Goal: Task Accomplishment & Management: Complete application form

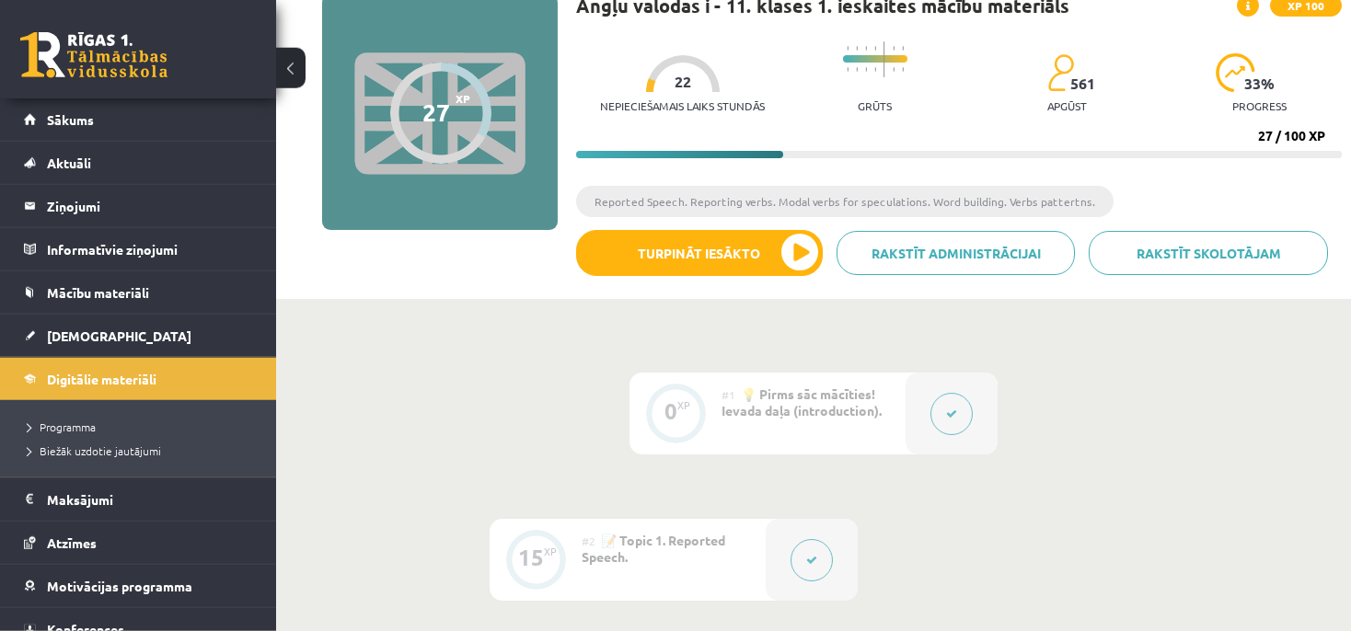
scroll to position [97, 0]
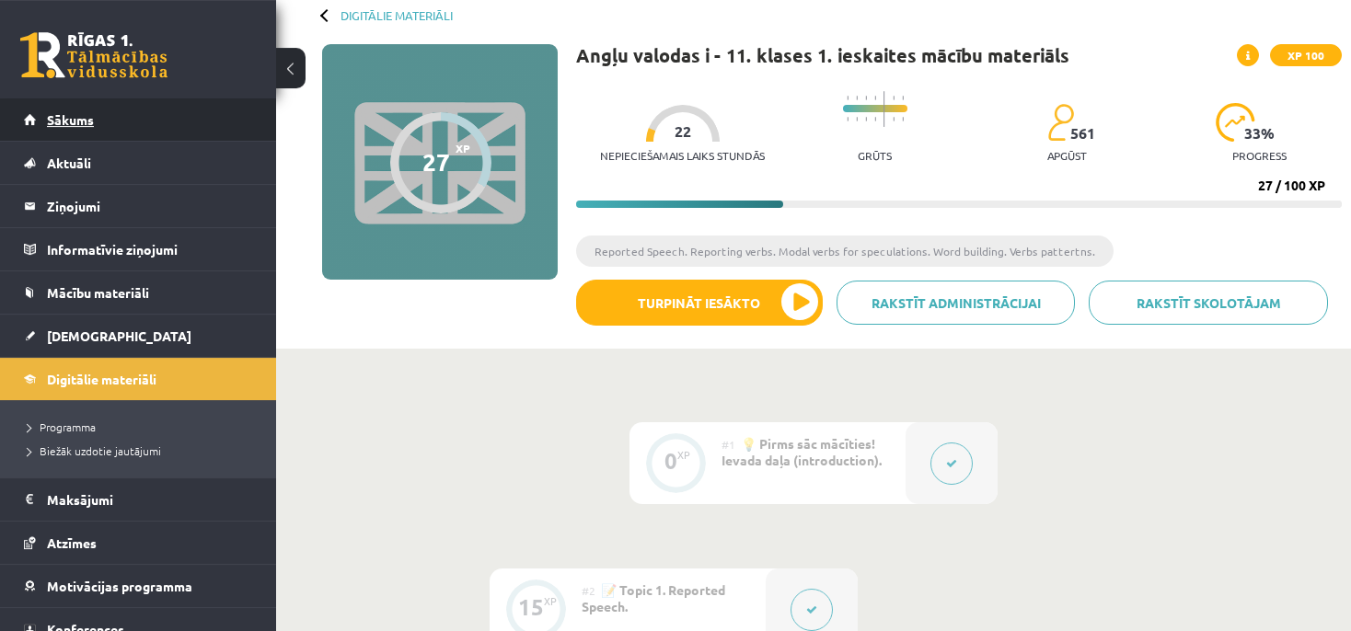
click at [160, 119] on link "Sākums" at bounding box center [138, 119] width 229 height 42
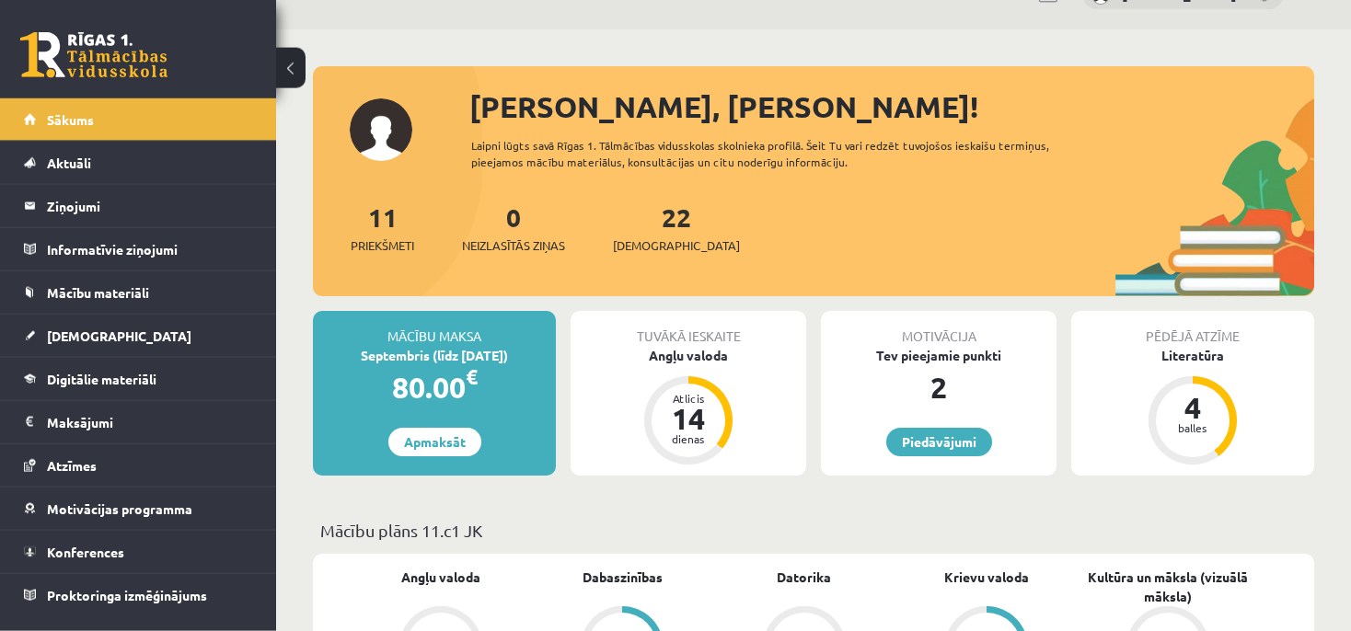
scroll to position [64, 0]
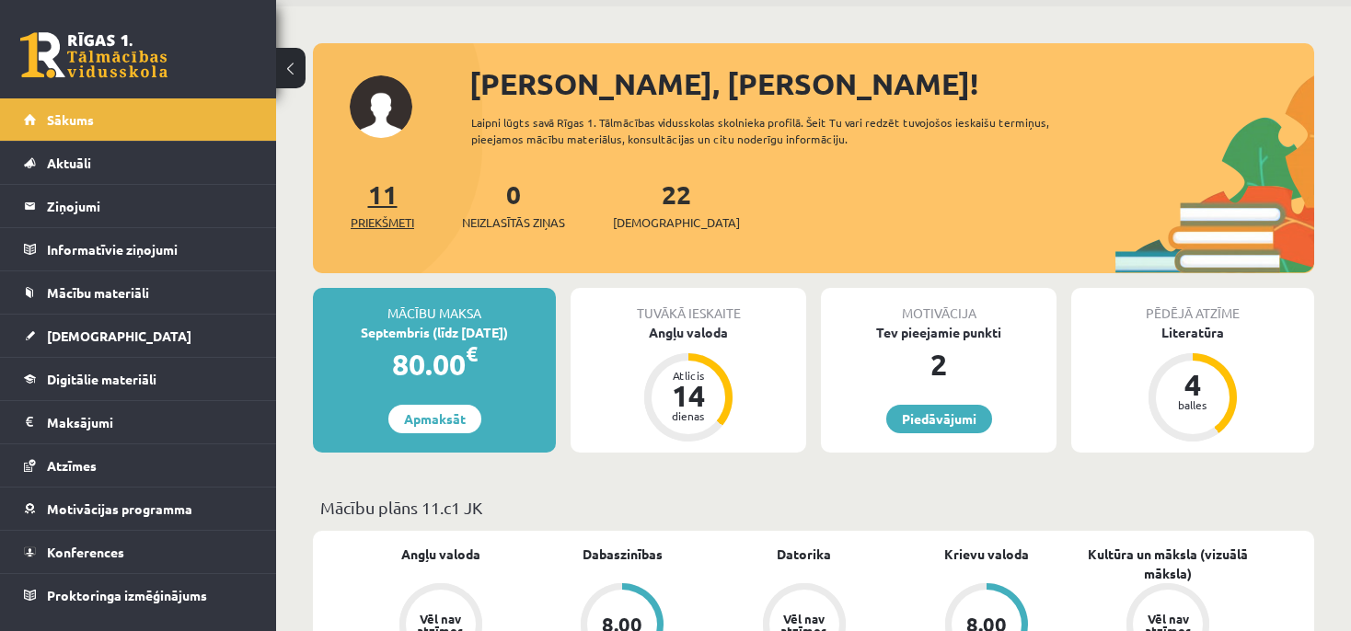
click at [391, 197] on link "11 Priekšmeti" at bounding box center [382, 205] width 63 height 54
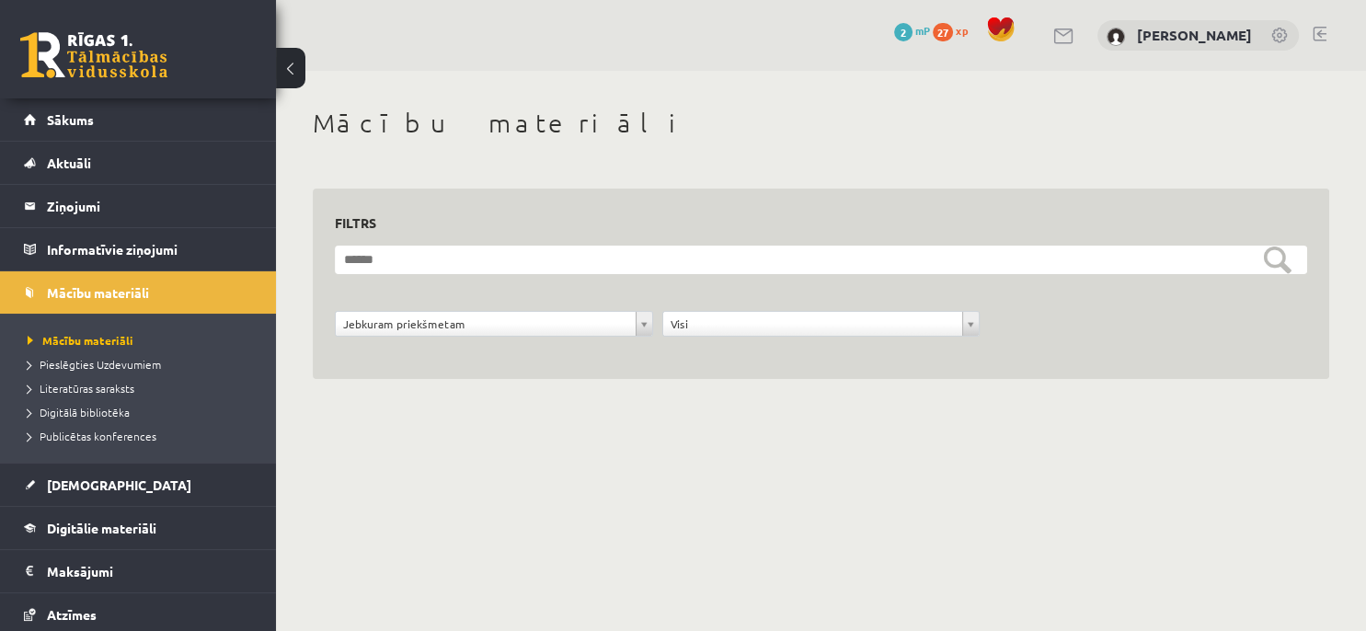
click at [300, 64] on button at bounding box center [290, 68] width 29 height 40
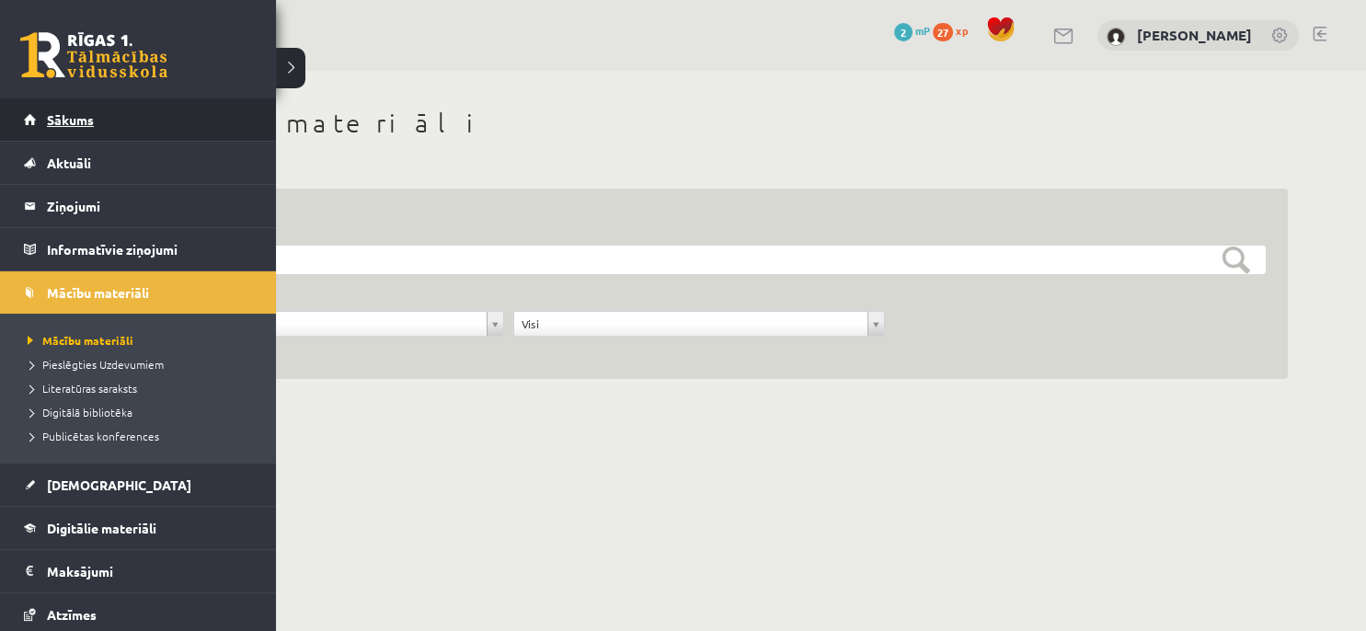
click at [84, 105] on link "Sākums" at bounding box center [138, 119] width 229 height 42
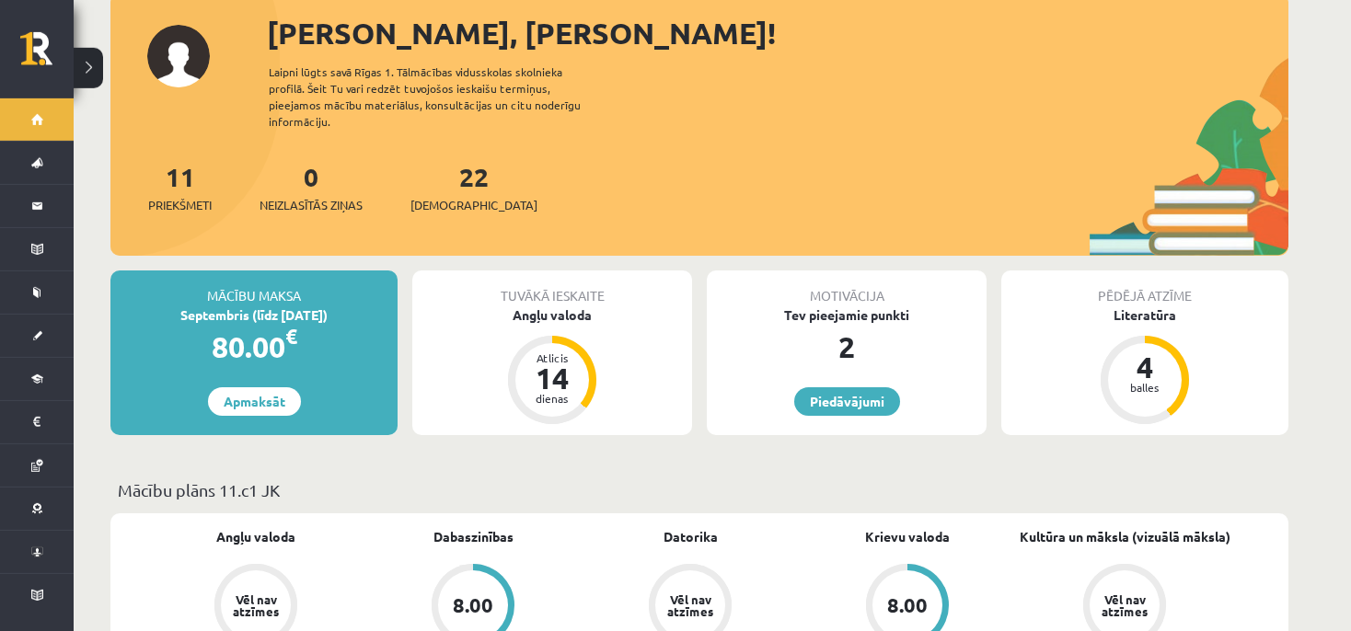
scroll to position [129, 0]
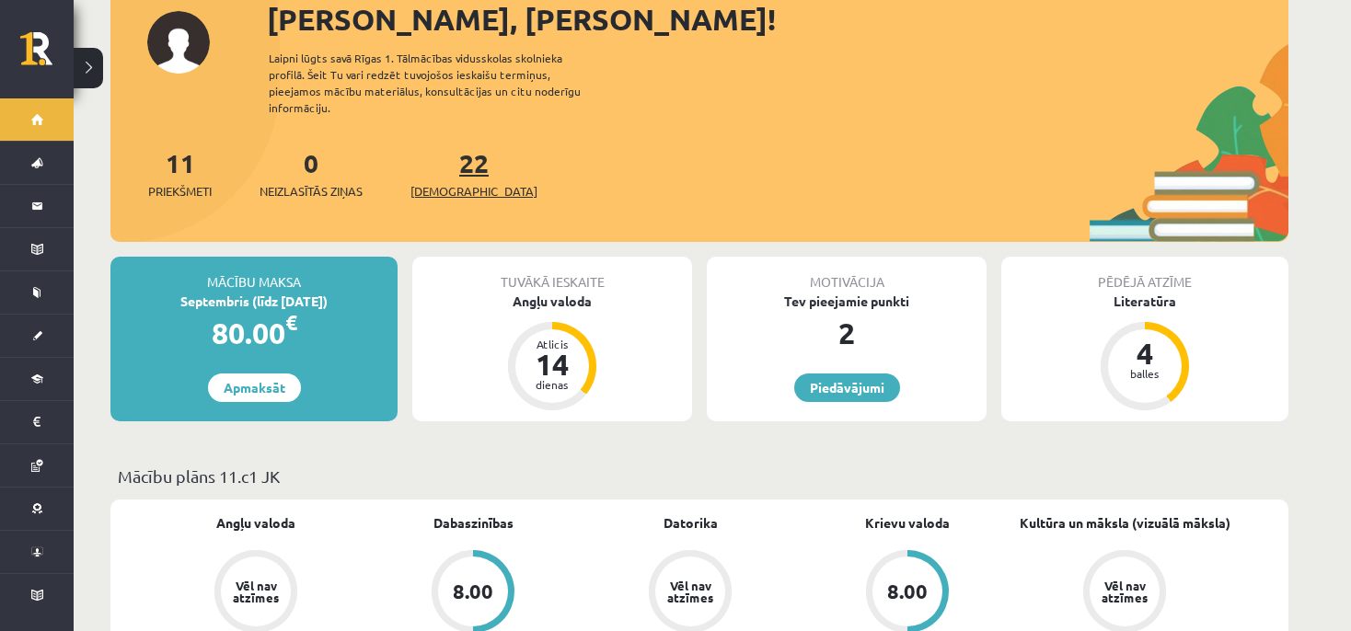
click at [451, 160] on link "22 Ieskaites" at bounding box center [473, 173] width 127 height 54
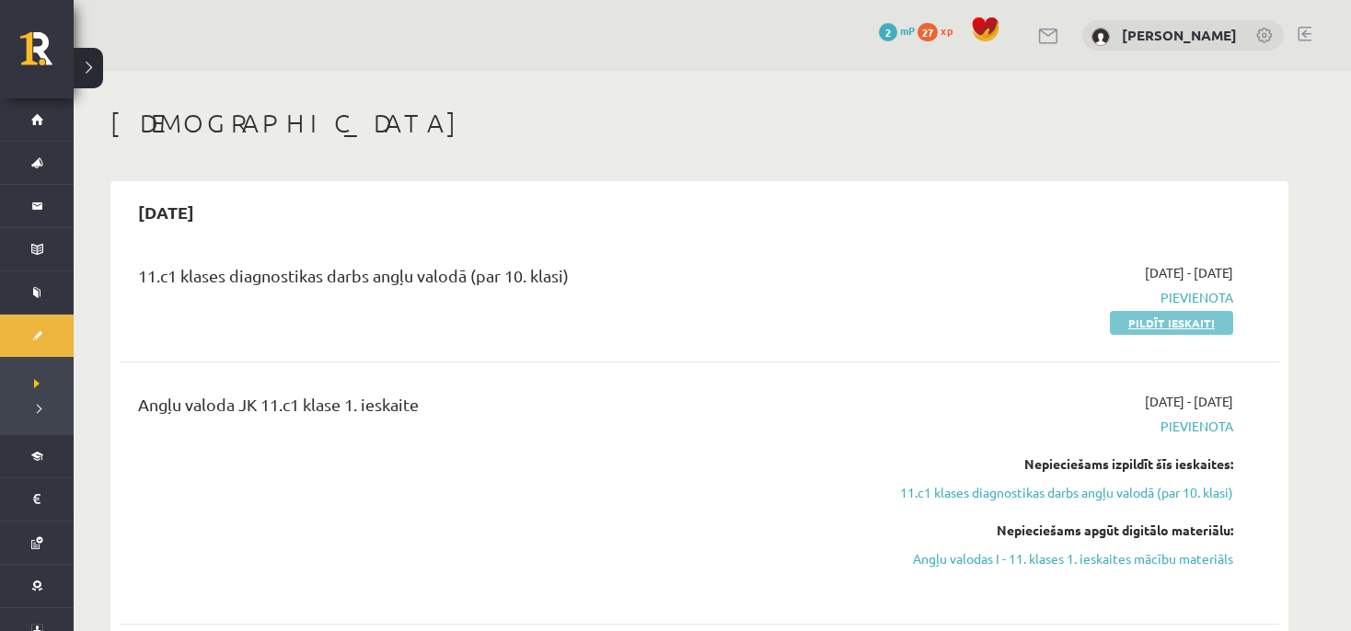
click at [1128, 320] on link "Pildīt ieskaiti" at bounding box center [1171, 323] width 123 height 24
click at [1207, 316] on link "Pildīt ieskaiti" at bounding box center [1171, 323] width 123 height 24
